Goal: Find contact information: Find contact information

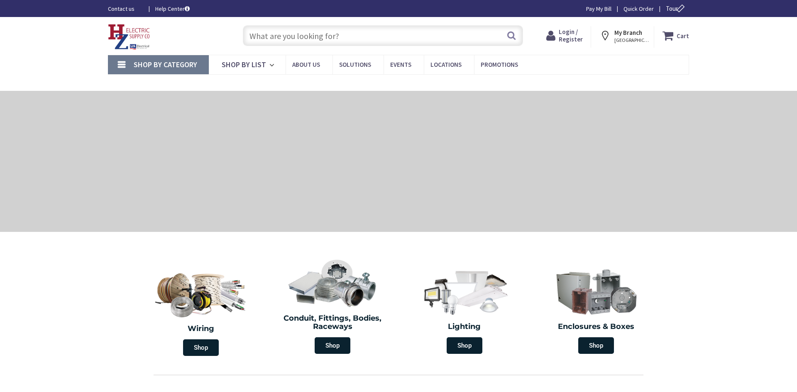
click at [577, 34] on span "Login / Register" at bounding box center [570, 35] width 24 height 15
click at [574, 39] on span "Login / Register" at bounding box center [570, 35] width 24 height 15
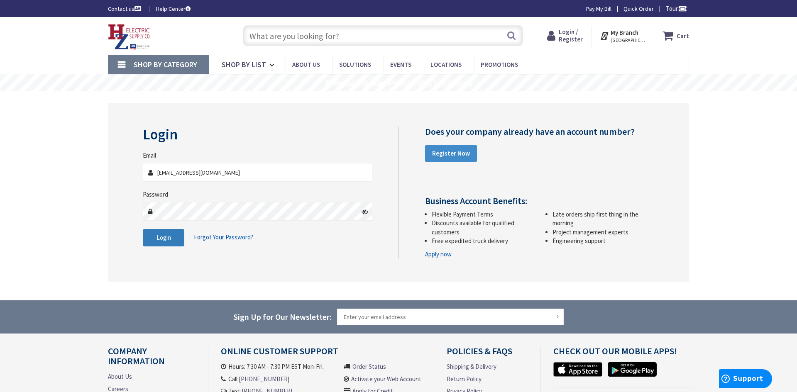
click at [177, 242] on button "Login" at bounding box center [163, 237] width 41 height 17
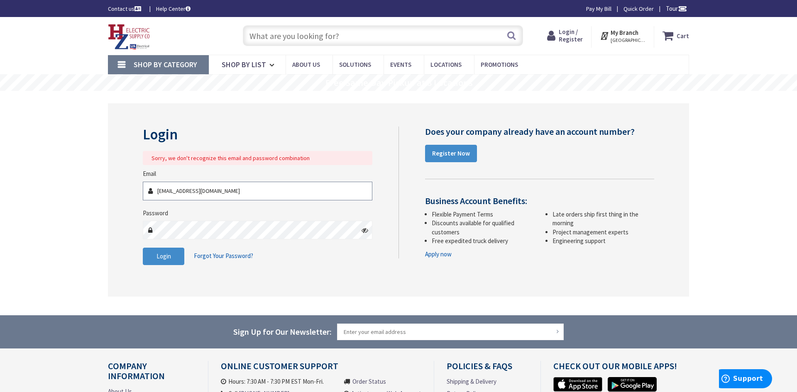
click at [160, 195] on input "[EMAIL_ADDRESS][DOMAIN_NAME]" at bounding box center [257, 191] width 229 height 19
type input "amichalenko.electric@gmail.com"
click at [179, 253] on button "Login" at bounding box center [163, 256] width 41 height 17
click at [168, 254] on span "Login" at bounding box center [163, 256] width 15 height 8
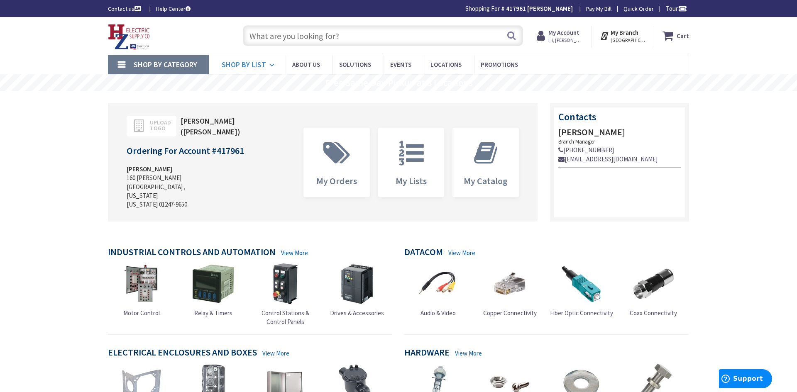
click at [271, 64] on icon at bounding box center [273, 65] width 8 height 18
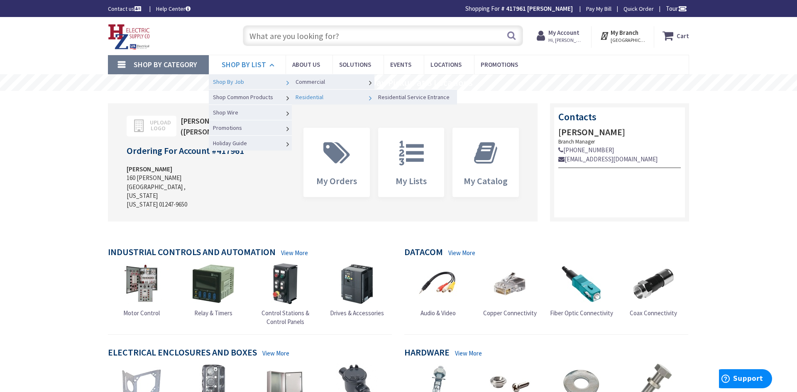
click at [358, 100] on link "Residential" at bounding box center [332, 96] width 83 height 15
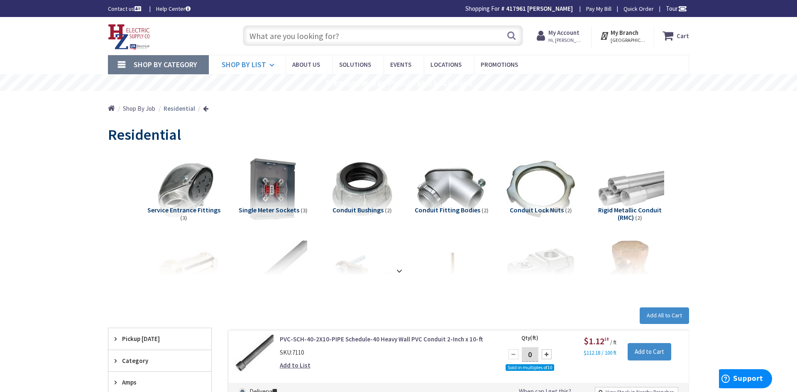
click at [244, 62] on span "Shop By List" at bounding box center [244, 65] width 44 height 10
click at [313, 43] on input "text" at bounding box center [383, 35] width 280 height 21
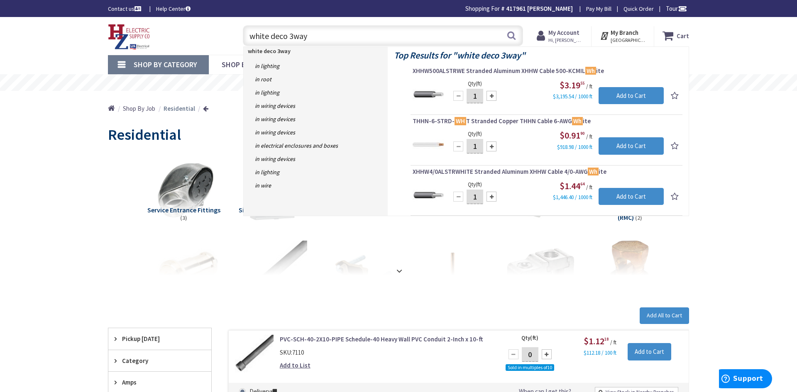
type input "white deco 3way"
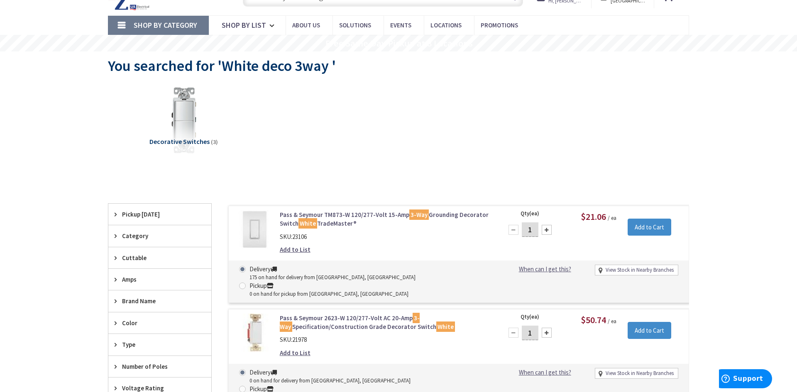
scroll to position [59, 0]
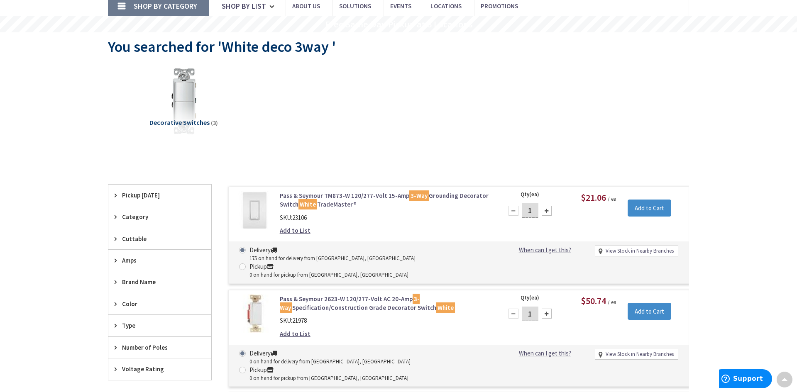
click at [378, 244] on div "Delivery 175 on hand for delivery from Middletown, CT Pickup 0 on hand for pick…" at bounding box center [459, 261] width 460 height 41
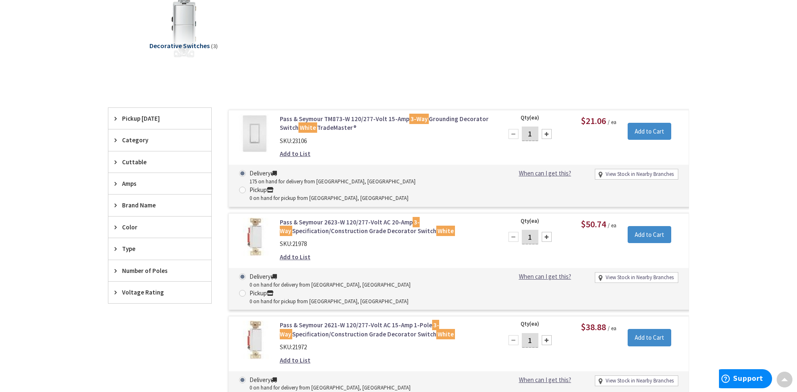
scroll to position [131, 0]
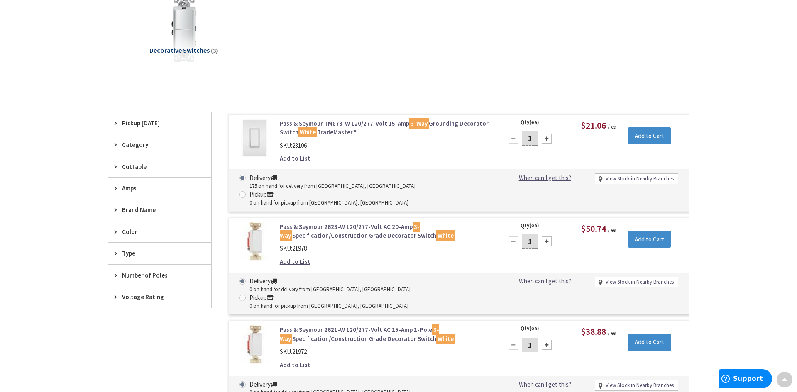
click at [260, 141] on img at bounding box center [254, 138] width 39 height 39
click at [293, 132] on link "Pass & Seymour TM873-W 120/277-Volt 15-Amp 3-Way Grounding Decorator Switch Whi…" at bounding box center [385, 128] width 211 height 18
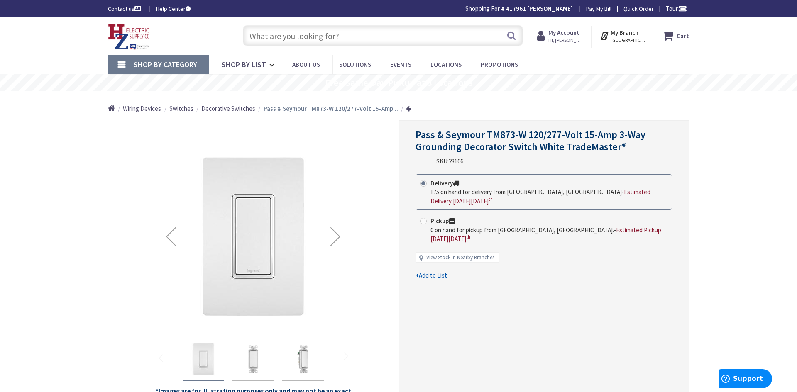
click at [259, 356] on img "Pass & Seymour TM873-W 120/277-Volt 15-Amp 3-Way Grounding Decorator Switch Whi…" at bounding box center [252, 359] width 33 height 33
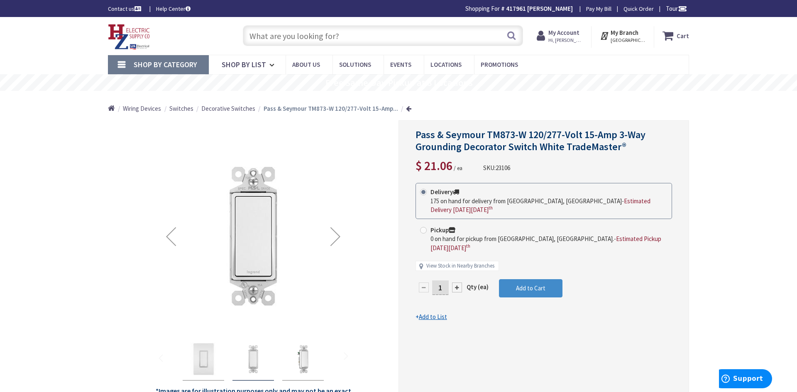
click at [298, 356] on img "Pass & Seymour TM873-W 120/277-Volt 15-Amp 3-Way Grounding Decorator Switch Whi…" at bounding box center [302, 359] width 33 height 33
click at [203, 355] on img "Pass & Seymour TM873-W 120/277-Volt 15-Amp 3-Way Grounding Decorator Switch Whi…" at bounding box center [203, 359] width 33 height 33
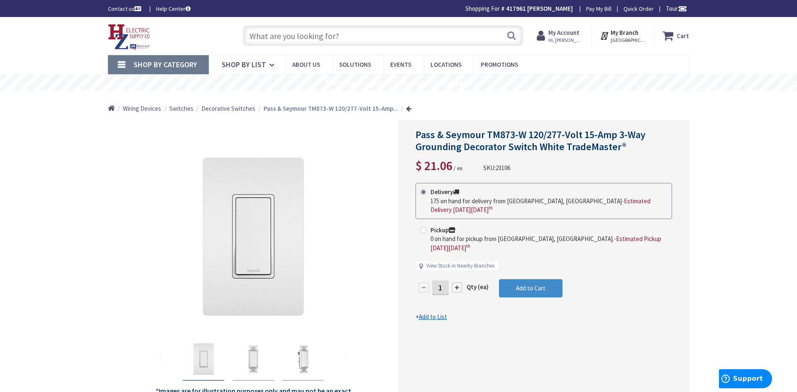
click at [166, 9] on link "Help Center" at bounding box center [173, 9] width 34 height 8
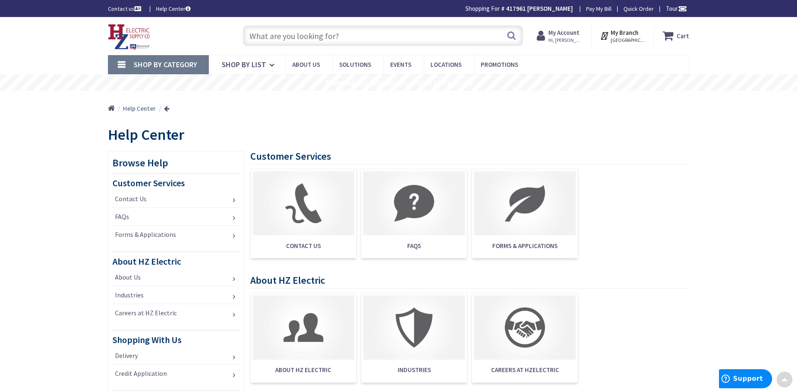
scroll to position [2, 0]
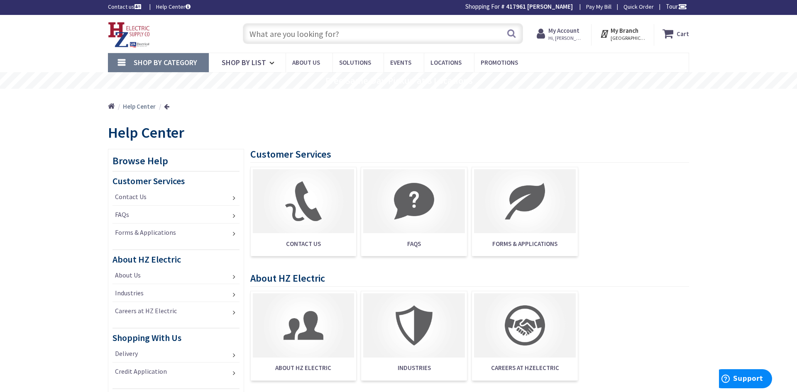
click at [607, 7] on link "Pay My Bill" at bounding box center [598, 6] width 25 height 8
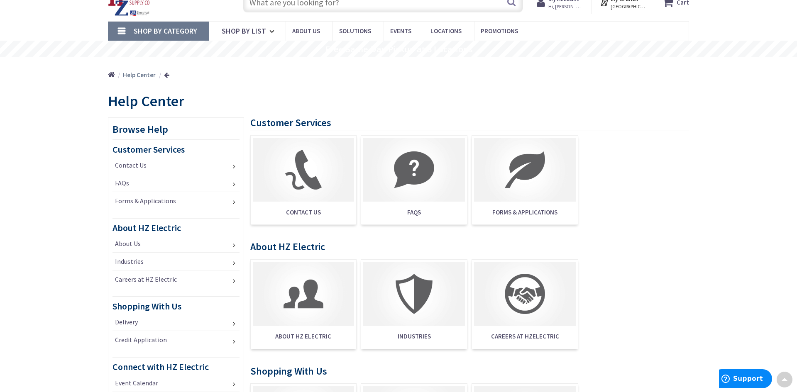
scroll to position [0, 0]
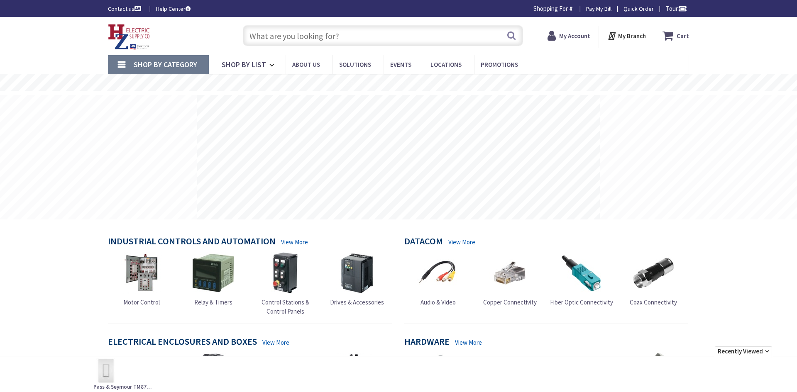
click at [558, 31] on icon at bounding box center [553, 35] width 12 height 15
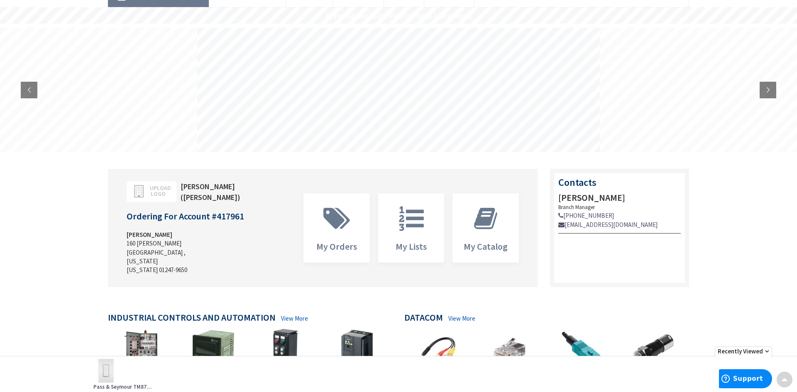
scroll to position [66, 0]
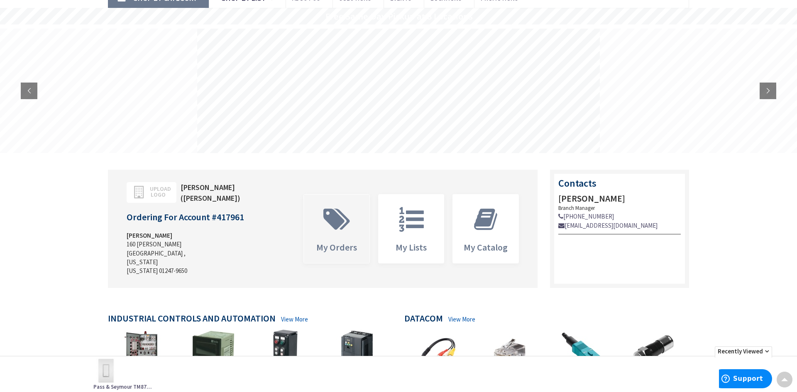
click at [332, 219] on icon at bounding box center [336, 219] width 35 height 25
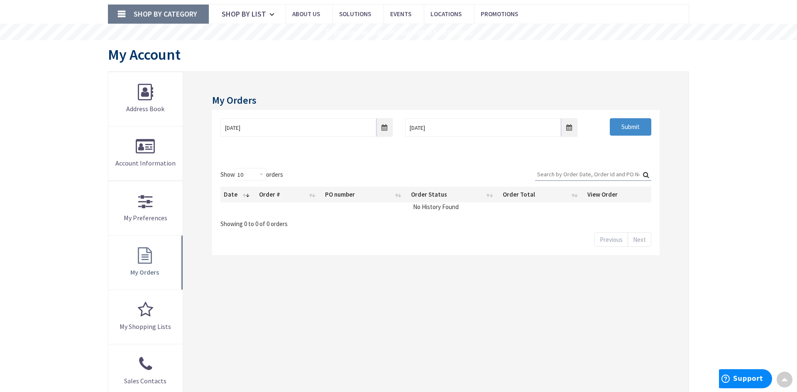
click at [271, 293] on div "My Orders [DATE] [DATE] Submit Show 10 25 50 100 orders Search: Date Order # PO…" at bounding box center [435, 262] width 505 height 381
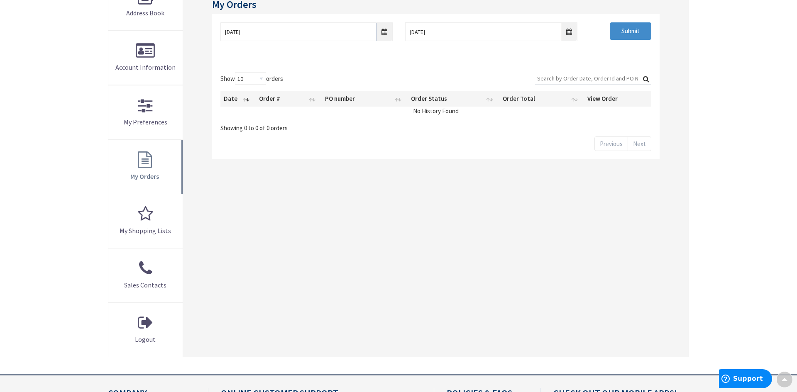
scroll to position [149, 0]
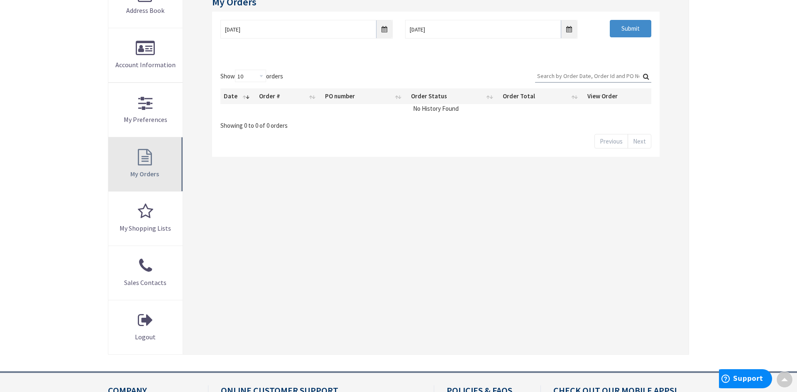
click at [142, 180] on link "My Orders" at bounding box center [145, 164] width 74 height 54
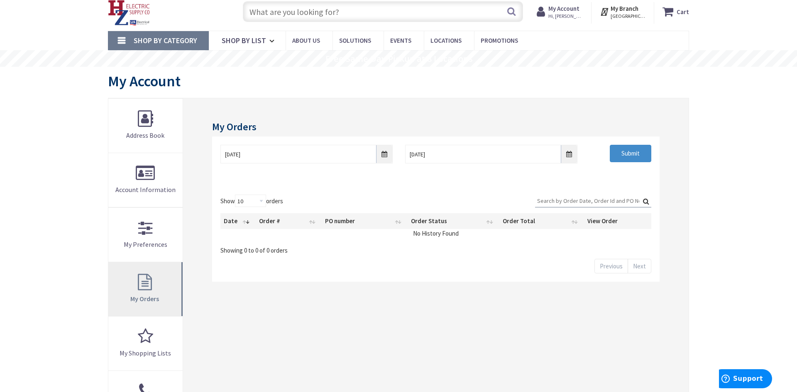
scroll to position [0, 0]
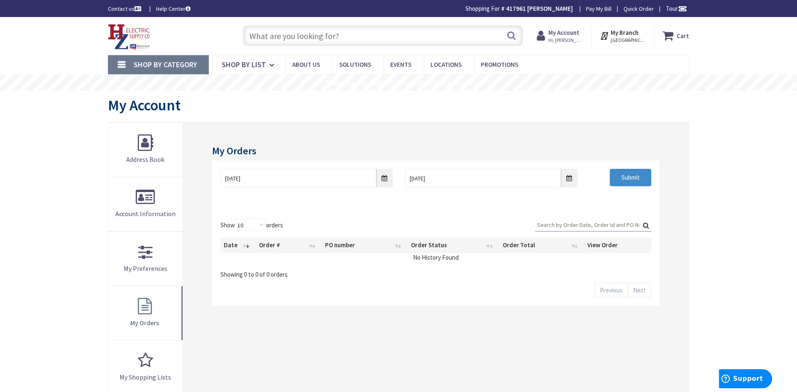
click at [548, 35] on icon at bounding box center [542, 35] width 12 height 15
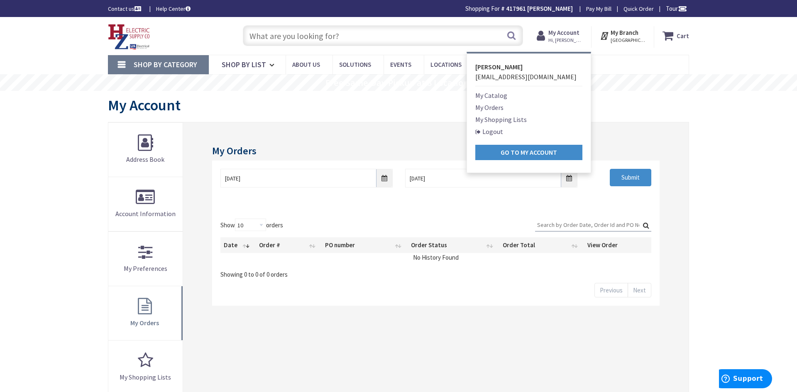
click at [548, 35] on icon at bounding box center [542, 35] width 12 height 15
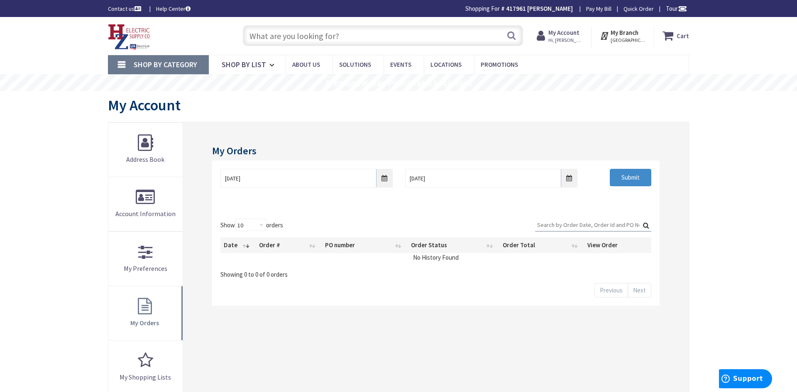
click at [132, 7] on link "Contact us" at bounding box center [125, 9] width 35 height 8
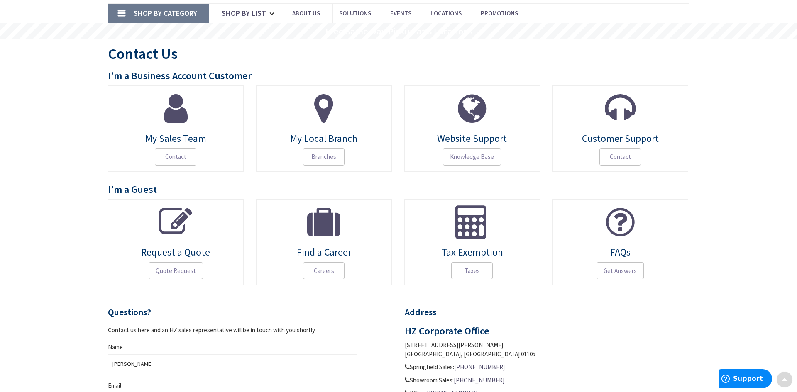
scroll to position [52, 0]
click at [204, 147] on link "My Sales Team Contact" at bounding box center [176, 128] width 136 height 86
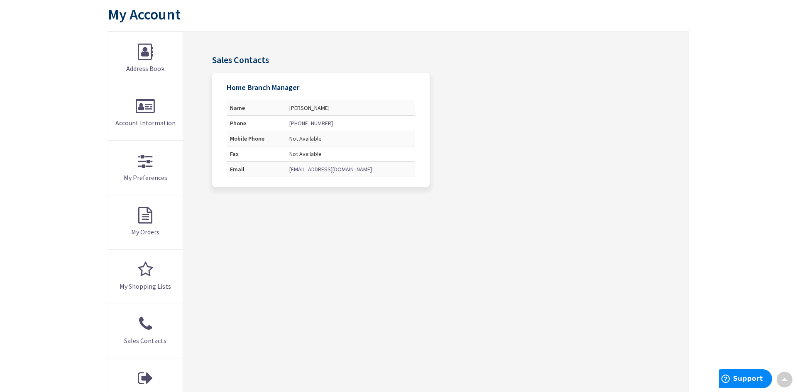
scroll to position [89, 0]
click at [343, 173] on link "matthewstewart@usesi.com" at bounding box center [330, 171] width 83 height 8
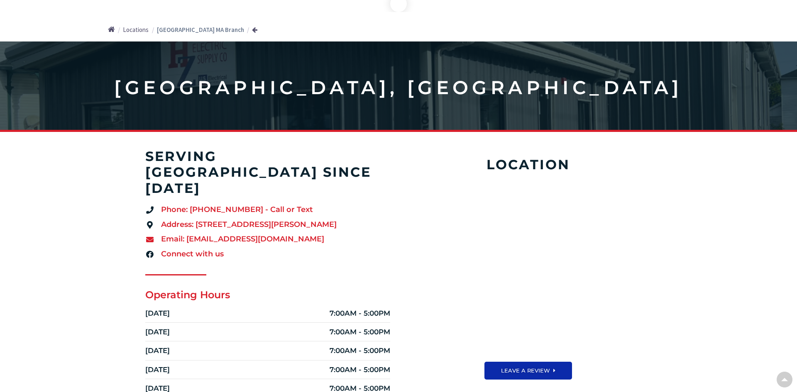
scroll to position [79, 0]
click at [254, 234] on span "Email: [EMAIL_ADDRESS][DOMAIN_NAME]" at bounding box center [241, 239] width 165 height 11
click at [230, 234] on span "Email: [EMAIL_ADDRESS][DOMAIN_NAME]" at bounding box center [241, 239] width 165 height 11
click at [271, 234] on span "Email: [EMAIL_ADDRESS][DOMAIN_NAME]" at bounding box center [241, 239] width 165 height 11
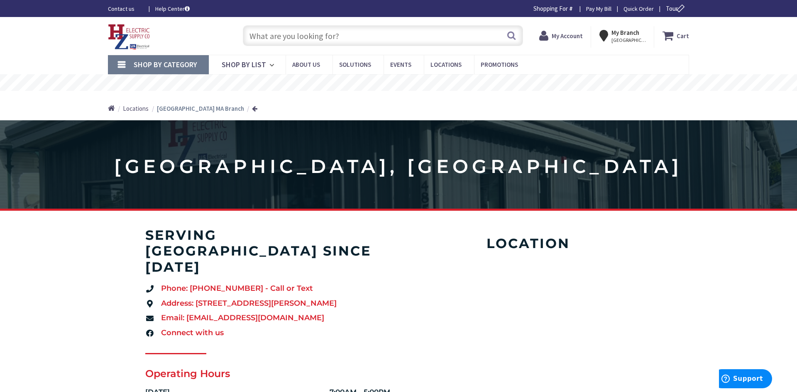
click at [211, 313] on span "Email: [EMAIL_ADDRESS][DOMAIN_NAME]" at bounding box center [241, 318] width 165 height 11
drag, startPoint x: 135, startPoint y: 303, endPoint x: 281, endPoint y: 305, distance: 146.5
click at [281, 305] on section "serving pittsfield since 1992 Phone: (413) 499-4020 - Call or Text Address: 485…" at bounding box center [398, 383] width 797 height 313
click at [273, 313] on span "Email: [EMAIL_ADDRESS][DOMAIN_NAME]" at bounding box center [241, 318] width 165 height 11
click at [312, 328] on link "Connect with us" at bounding box center [267, 333] width 245 height 11
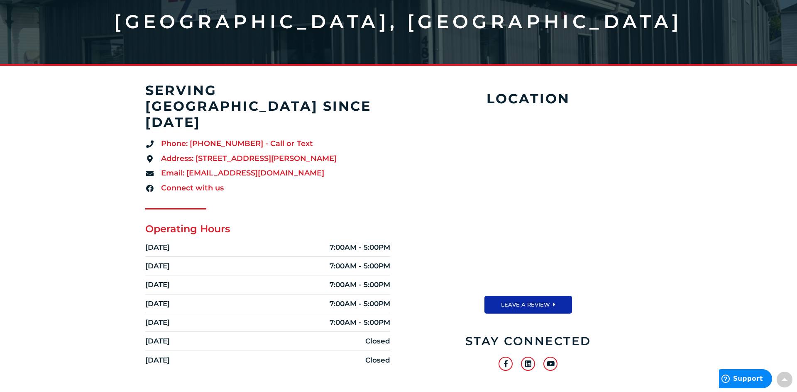
scroll to position [144, 0]
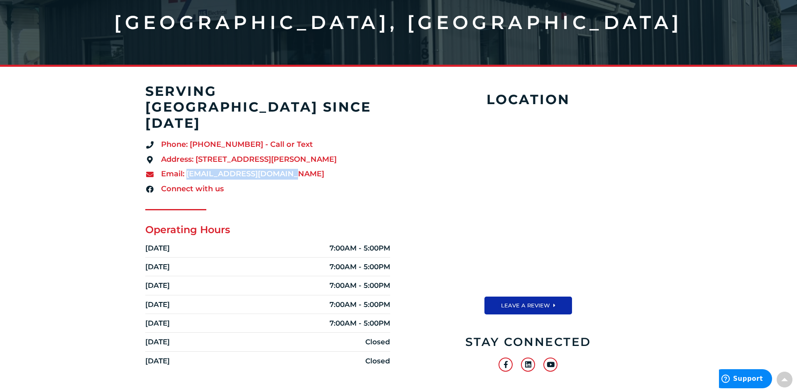
drag, startPoint x: 278, startPoint y: 158, endPoint x: 188, endPoint y: 159, distance: 90.9
click at [188, 169] on span "Email: [EMAIL_ADDRESS][DOMAIN_NAME]" at bounding box center [241, 174] width 165 height 11
click at [236, 169] on span "Email: [EMAIL_ADDRESS][DOMAIN_NAME]" at bounding box center [241, 174] width 165 height 11
copy span "[EMAIL_ADDRESS][DOMAIN_NAME]"
